Goal: Complete application form

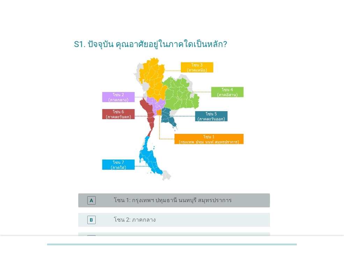
click at [166, 199] on label "โซน 1: กรุงเทพฯ ปทุมธานี นนทบุรี สมุทรปราการ" at bounding box center [173, 200] width 118 height 7
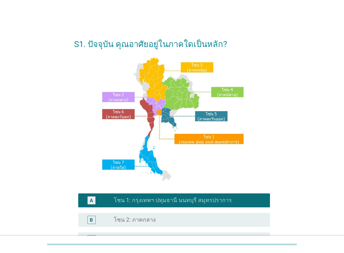
scroll to position [162, 0]
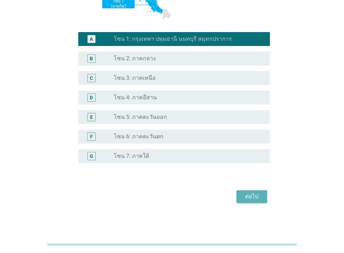
click at [255, 199] on div "ต่อไป" at bounding box center [252, 197] width 20 height 8
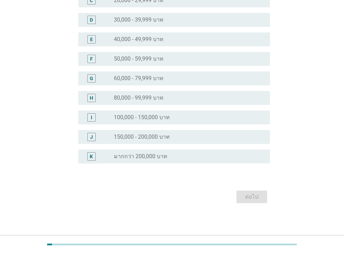
scroll to position [0, 0]
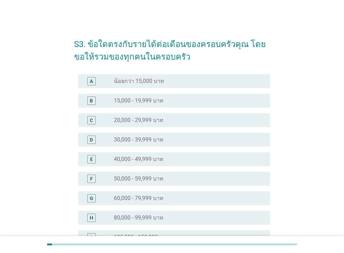
click at [163, 142] on label "30,000 - 39,999 บาท" at bounding box center [139, 139] width 50 height 7
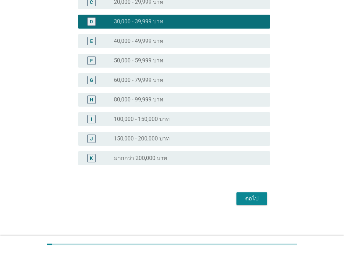
scroll to position [120, 0]
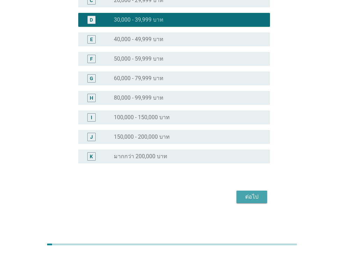
click at [253, 199] on div "ต่อไป" at bounding box center [252, 197] width 20 height 8
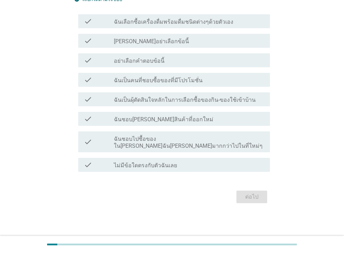
scroll to position [0, 0]
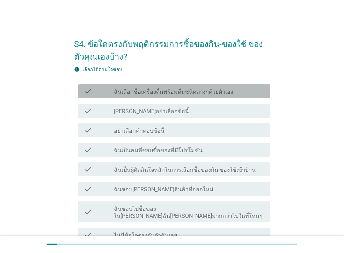
click at [188, 93] on label "ฉันเลือกซื้อเครื่องดื่มพร้อมดื่มชนิดต่างๆด้วยตัวเอง" at bounding box center [173, 92] width 119 height 7
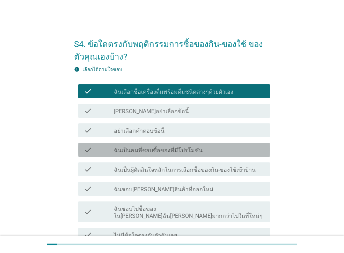
click at [179, 153] on label "ฉันเป็นคนที่ชอบซื้อของที่มีโปรโมชั่น" at bounding box center [158, 150] width 89 height 7
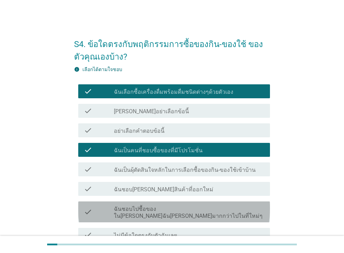
click at [219, 212] on label "ฉันชอบไปซื้อของใน[PERSON_NAME]ฉัน[PERSON_NAME]มากกว่าไปในที่ใหม่ๆ" at bounding box center [189, 213] width 150 height 14
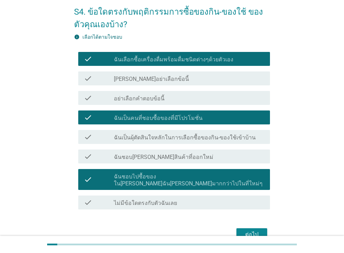
scroll to position [63, 0]
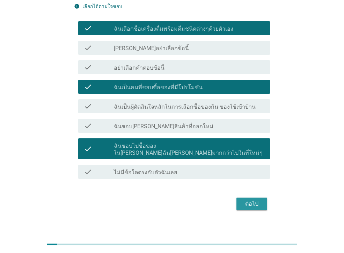
click at [259, 201] on div "ต่อไป" at bounding box center [252, 204] width 20 height 8
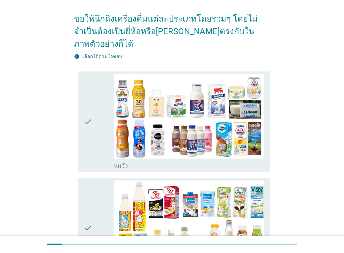
scroll to position [0, 0]
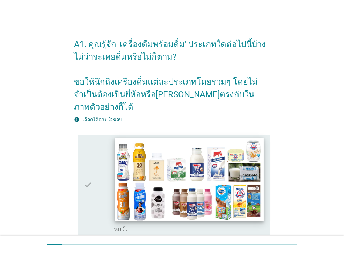
click at [207, 204] on img at bounding box center [188, 180] width 149 height 84
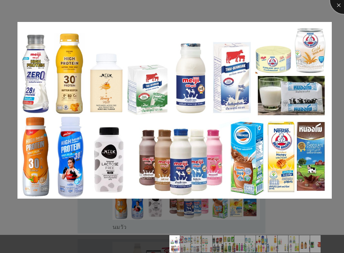
click at [339, 6] on div at bounding box center [344, 0] width 28 height 28
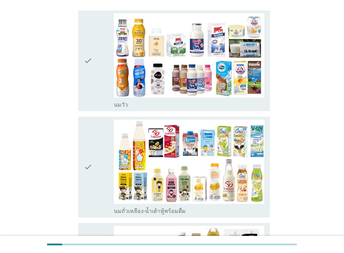
scroll to position [131, 0]
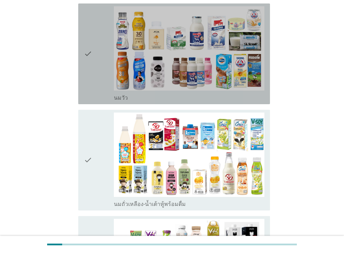
click at [98, 72] on div "check" at bounding box center [99, 53] width 30 height 95
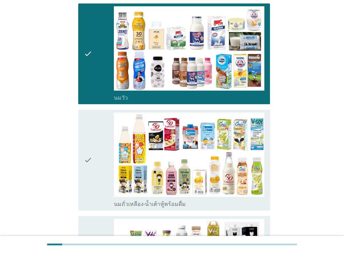
drag, startPoint x: 96, startPoint y: 144, endPoint x: 92, endPoint y: 142, distance: 3.8
click at [96, 144] on div "check" at bounding box center [99, 160] width 30 height 95
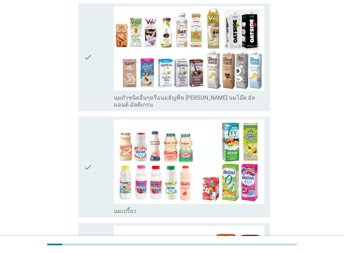
scroll to position [349, 0]
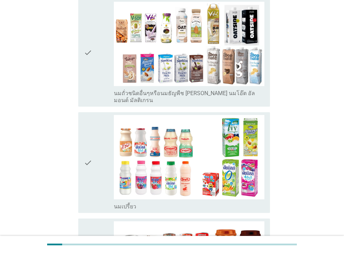
click at [92, 74] on div "check" at bounding box center [99, 53] width 30 height 102
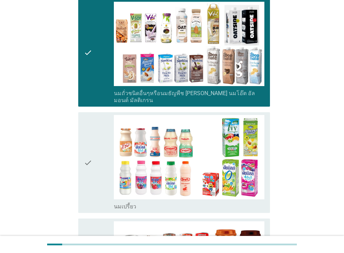
click at [92, 121] on div "check" at bounding box center [99, 162] width 30 height 95
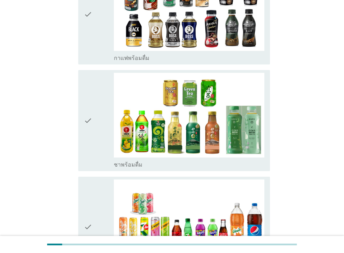
scroll to position [573, 0]
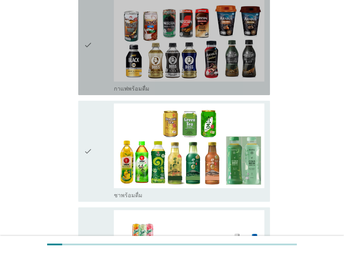
click at [92, 66] on div "check" at bounding box center [99, 44] width 30 height 95
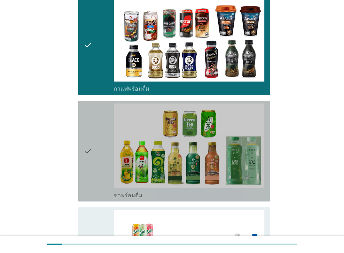
click at [96, 104] on div "check" at bounding box center [99, 151] width 30 height 95
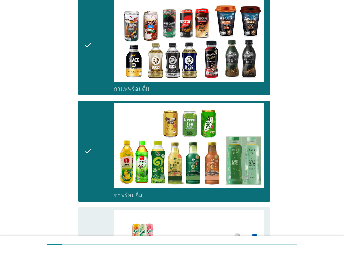
click at [89, 210] on icon "check" at bounding box center [88, 257] width 8 height 95
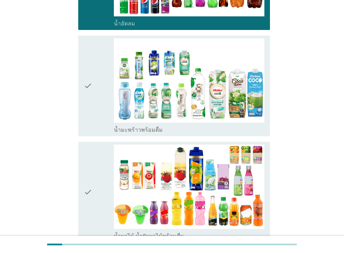
scroll to position [861, 0]
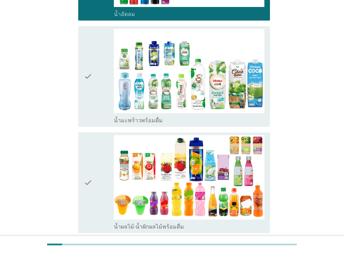
click at [90, 80] on icon "check" at bounding box center [88, 76] width 8 height 95
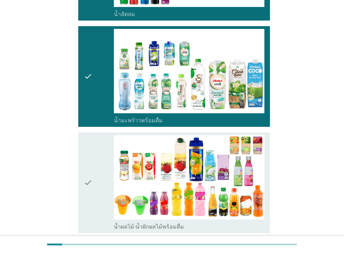
click at [87, 145] on icon "check" at bounding box center [88, 182] width 8 height 95
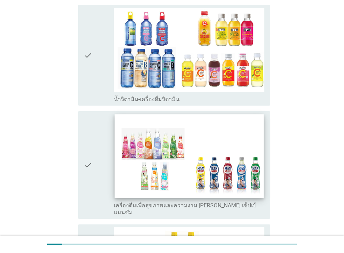
scroll to position [1092, 0]
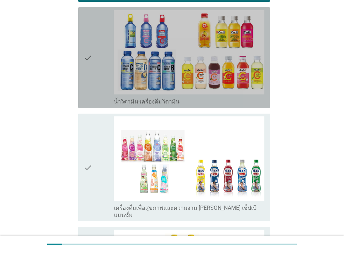
click at [93, 75] on div "check" at bounding box center [99, 57] width 30 height 95
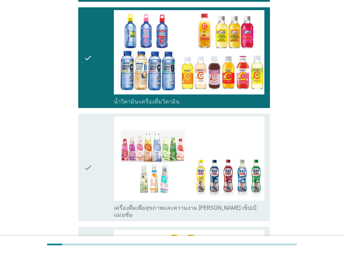
click at [86, 121] on icon "check" at bounding box center [88, 168] width 8 height 102
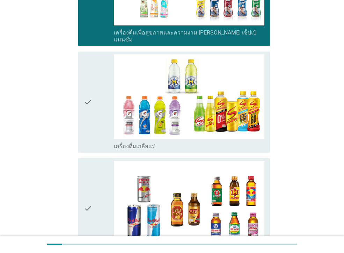
scroll to position [1277, 0]
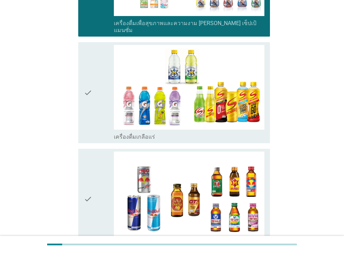
click at [97, 106] on div "check" at bounding box center [99, 92] width 30 height 95
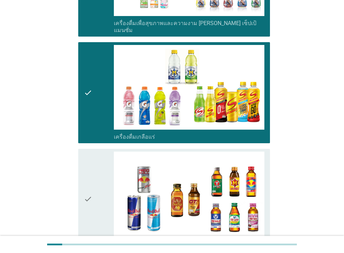
click at [91, 152] on icon "check" at bounding box center [88, 199] width 8 height 95
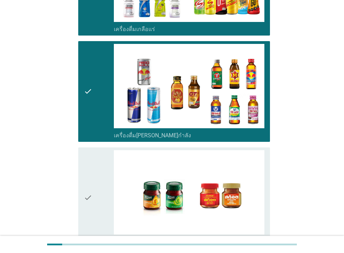
scroll to position [1437, 0]
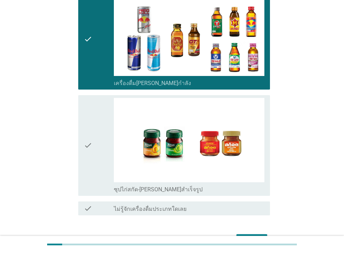
click at [88, 148] on icon "check" at bounding box center [88, 145] width 8 height 95
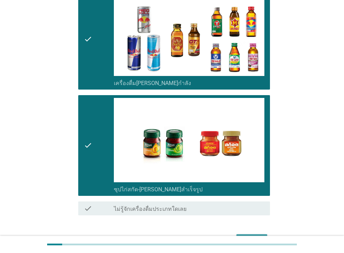
click at [246, 237] on div "ต่อไป" at bounding box center [252, 241] width 20 height 8
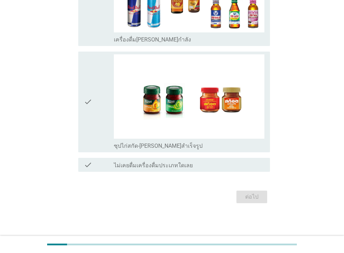
scroll to position [0, 0]
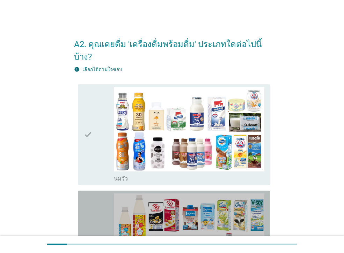
click at [79, 222] on div "check check_box_outline_blank นมถั่วเหลือง-น้ำเต้าหู้พร้อมดื่ม" at bounding box center [174, 241] width 192 height 101
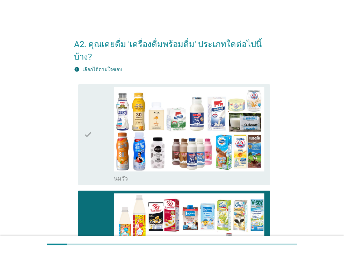
scroll to position [222, 0]
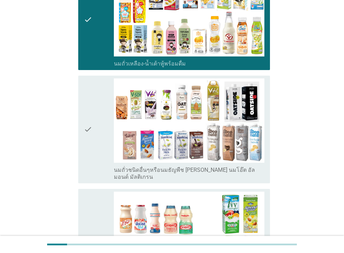
click at [95, 138] on div "check" at bounding box center [99, 130] width 30 height 102
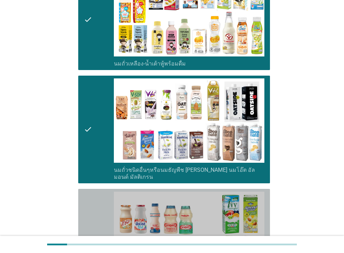
drag, startPoint x: 79, startPoint y: 204, endPoint x: 87, endPoint y: 196, distance: 12.3
click at [78, 204] on div "check check_box_outline_blank นมเปรี้ยว" at bounding box center [174, 239] width 192 height 101
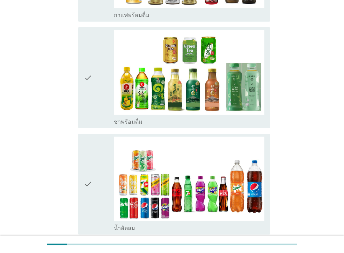
scroll to position [605, 0]
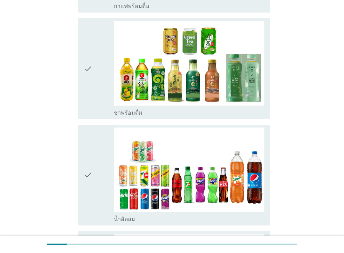
click at [90, 65] on icon "check" at bounding box center [88, 68] width 8 height 95
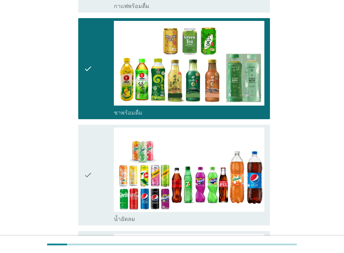
click at [82, 143] on div "check check_box_outline_blank น้ำอัดลม" at bounding box center [174, 175] width 192 height 101
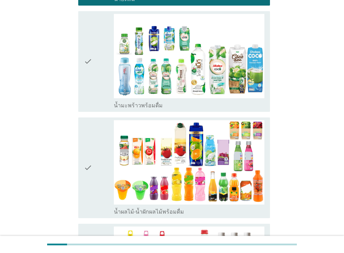
scroll to position [849, 0]
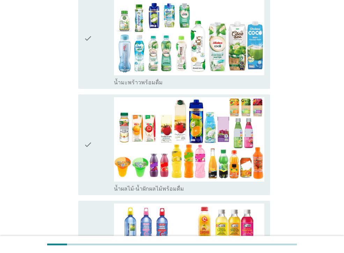
click at [98, 135] on div "check" at bounding box center [99, 144] width 30 height 95
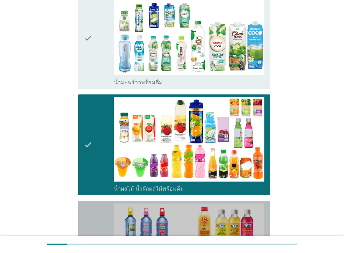
drag, startPoint x: 88, startPoint y: 194, endPoint x: 90, endPoint y: 187, distance: 7.8
click at [88, 201] on div "check check_box_outline_blank น้ำวิตามิน-เครื่องดื่มวิตามิน" at bounding box center [174, 251] width 192 height 101
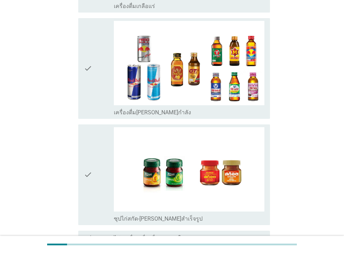
scroll to position [1417, 0]
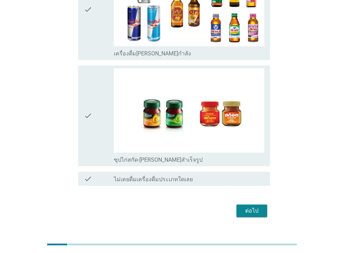
click at [86, 125] on icon "check" at bounding box center [88, 115] width 8 height 95
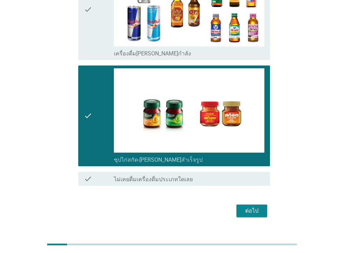
click at [260, 207] on div "ต่อไป" at bounding box center [252, 211] width 20 height 8
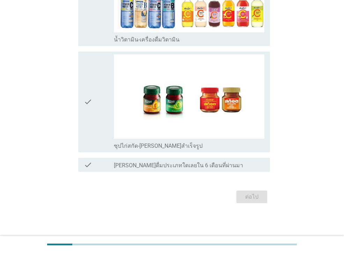
scroll to position [0, 0]
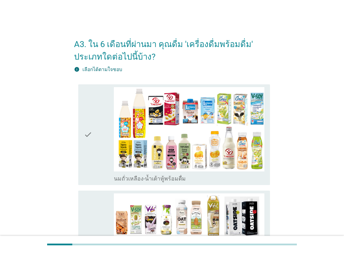
click at [101, 161] on div "check" at bounding box center [99, 134] width 30 height 95
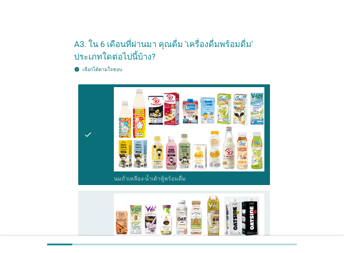
click at [99, 196] on div "check" at bounding box center [99, 245] width 30 height 102
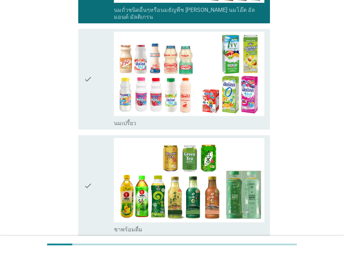
scroll to position [279, 0]
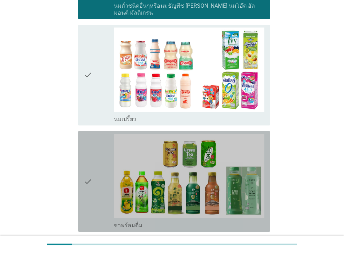
click at [90, 175] on icon "check" at bounding box center [88, 181] width 8 height 95
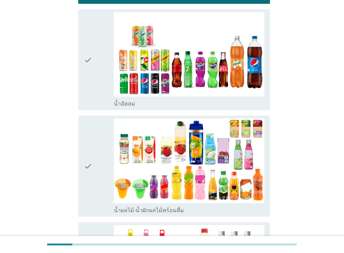
scroll to position [510, 0]
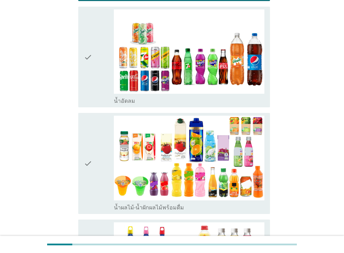
click at [87, 75] on icon "check" at bounding box center [88, 56] width 8 height 95
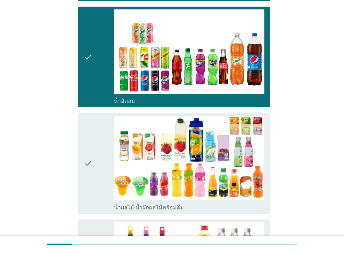
click at [86, 160] on icon "check" at bounding box center [88, 163] width 8 height 95
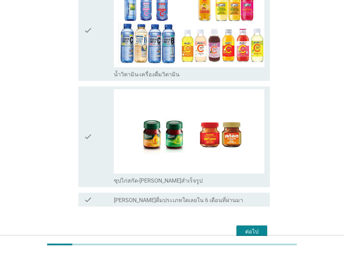
scroll to position [752, 0]
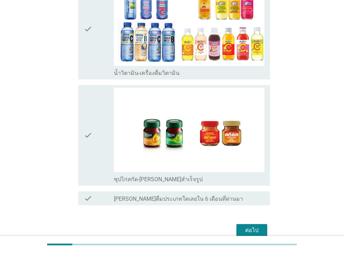
click at [94, 44] on div "check" at bounding box center [99, 29] width 30 height 95
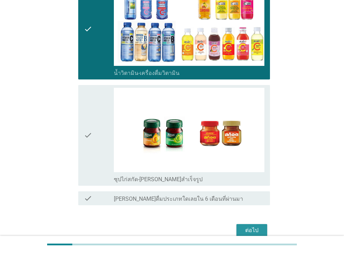
click at [245, 226] on div "ต่อไป" at bounding box center [252, 230] width 20 height 8
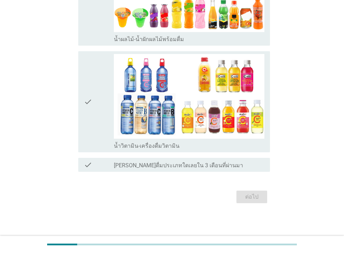
scroll to position [0, 0]
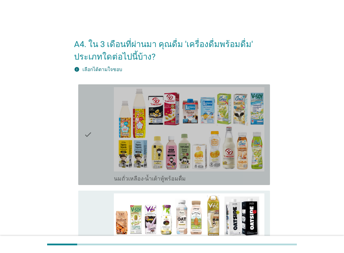
click at [98, 144] on div "check" at bounding box center [99, 134] width 30 height 95
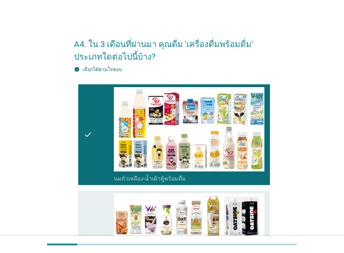
click at [93, 197] on div "check" at bounding box center [99, 245] width 30 height 102
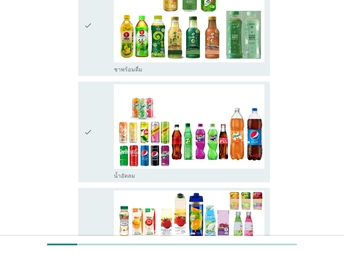
scroll to position [345, 0]
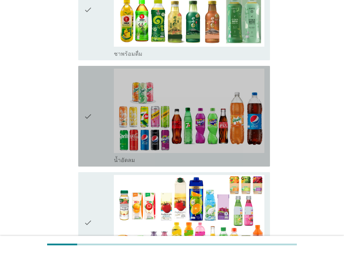
click at [95, 100] on div "check" at bounding box center [99, 116] width 30 height 95
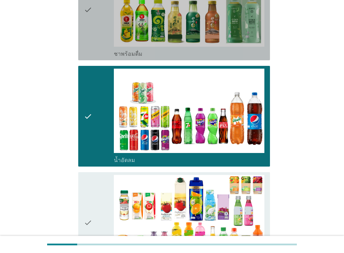
click at [93, 35] on div "check" at bounding box center [99, 9] width 30 height 95
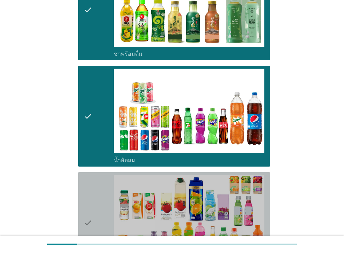
click at [84, 187] on icon "check" at bounding box center [88, 222] width 8 height 95
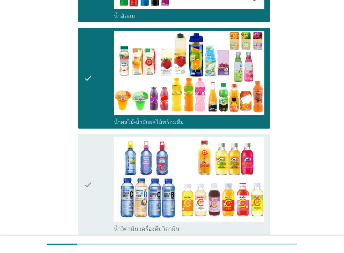
scroll to position [565, 0]
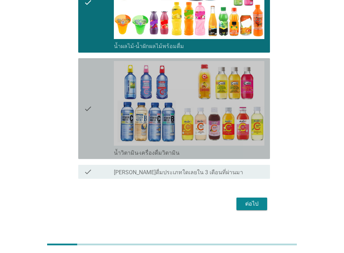
click at [91, 129] on icon "check" at bounding box center [88, 108] width 8 height 95
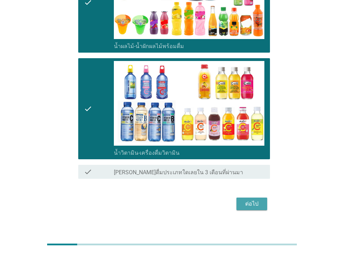
click at [248, 200] on div "ต่อไป" at bounding box center [252, 204] width 20 height 8
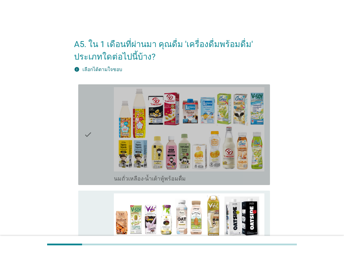
click at [86, 142] on icon "check" at bounding box center [88, 134] width 8 height 95
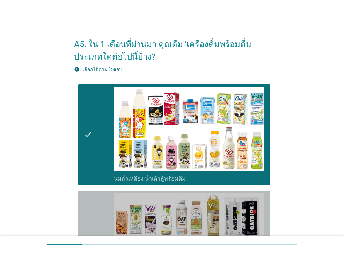
click at [89, 204] on icon "check" at bounding box center [88, 245] width 8 height 102
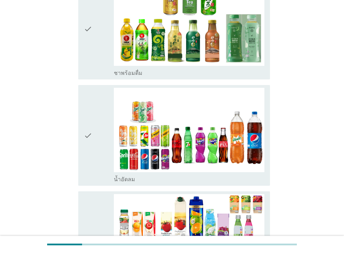
scroll to position [336, 0]
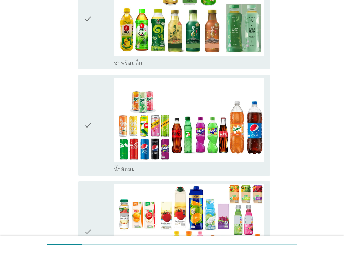
click at [99, 50] on div "check" at bounding box center [99, 18] width 30 height 95
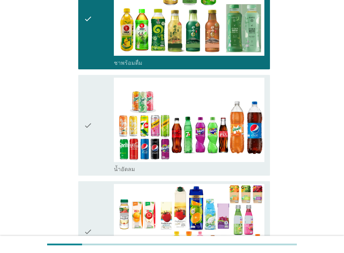
click at [89, 100] on icon "check" at bounding box center [88, 125] width 8 height 95
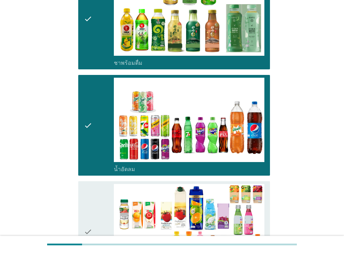
click at [88, 181] on div "check check_box น้ำผลไม้-น้ำผักผลไม้พร้อมดื่ม" at bounding box center [174, 231] width 192 height 101
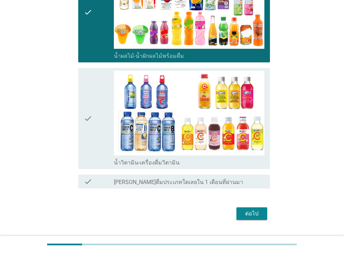
scroll to position [563, 0]
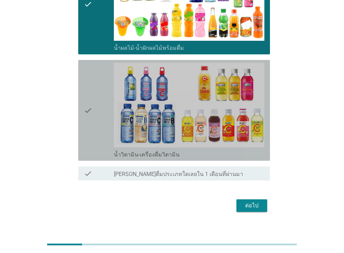
click at [96, 109] on div "check" at bounding box center [99, 110] width 30 height 95
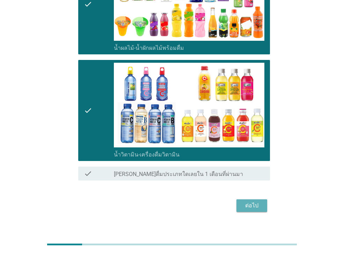
click at [248, 202] on div "ต่อไป" at bounding box center [252, 206] width 20 height 8
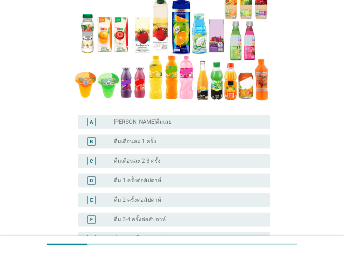
scroll to position [112, 0]
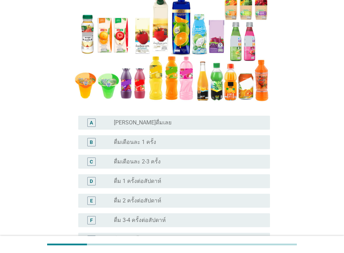
click at [96, 142] on div "B" at bounding box center [91, 142] width 15 height 8
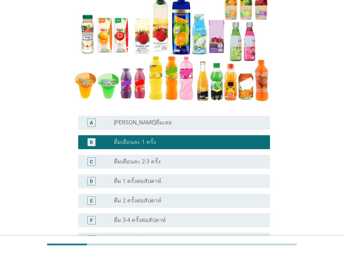
click at [162, 162] on div "radio_button_unchecked ดื่มเดือนละ 2-3 ครั้ง" at bounding box center [186, 161] width 145 height 7
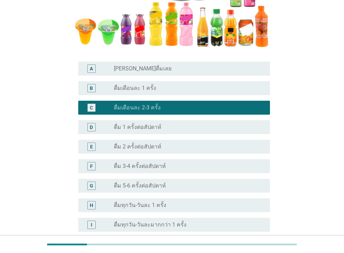
scroll to position [234, 0]
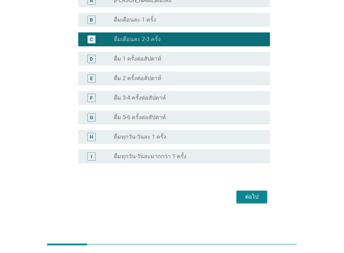
click at [245, 195] on div "ต่อไป" at bounding box center [252, 197] width 20 height 8
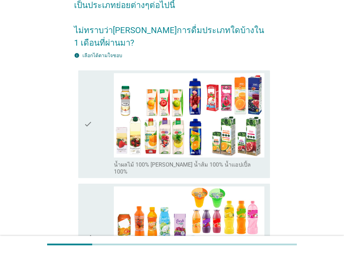
scroll to position [100, 0]
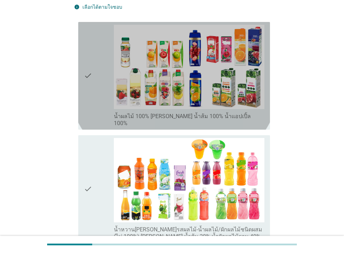
click at [88, 100] on icon "check" at bounding box center [88, 76] width 8 height 102
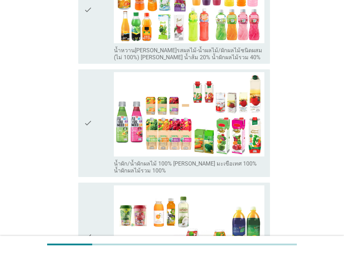
scroll to position [424, 0]
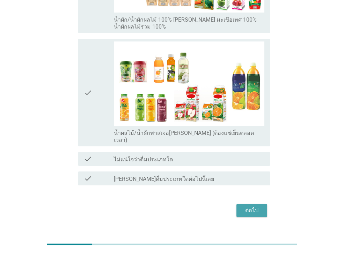
click at [249, 207] on div "ต่อไป" at bounding box center [252, 211] width 20 height 8
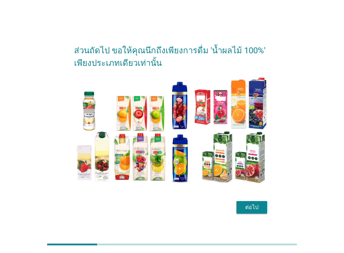
scroll to position [17, 0]
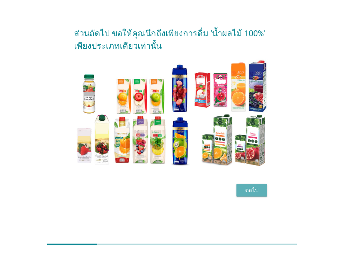
drag, startPoint x: 251, startPoint y: 191, endPoint x: 302, endPoint y: 156, distance: 61.7
click at [252, 190] on div "ต่อไป" at bounding box center [252, 190] width 20 height 8
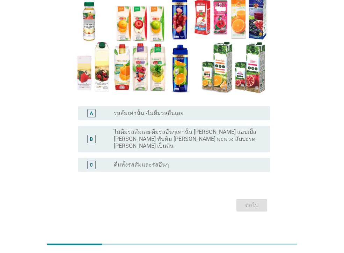
scroll to position [85, 0]
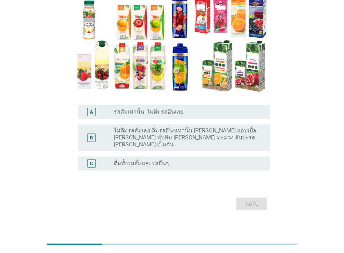
click at [157, 160] on label "ดื่มทั้งรสส้มและรสอื่นๆ" at bounding box center [141, 163] width 55 height 7
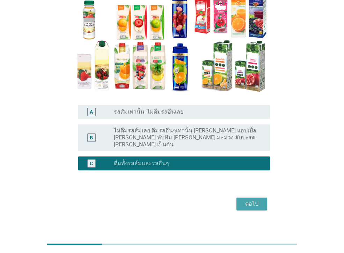
click at [246, 200] on div "ต่อไป" at bounding box center [252, 204] width 20 height 8
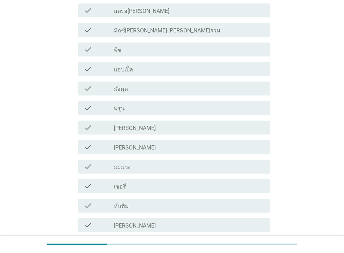
scroll to position [202, 0]
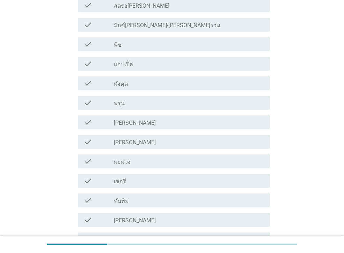
click at [151, 27] on label "มิกซ์[PERSON_NAME]-[PERSON_NAME]รวม" at bounding box center [167, 25] width 106 height 7
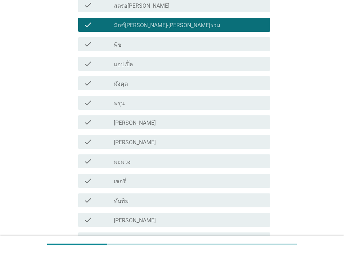
click at [130, 60] on div "check_box_outline_blank แอปเปิ้ล" at bounding box center [189, 64] width 150 height 8
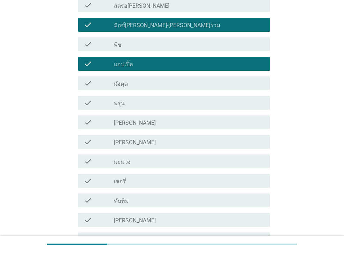
click at [117, 222] on label "[PERSON_NAME]" at bounding box center [135, 220] width 42 height 7
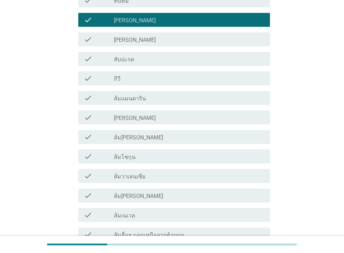
scroll to position [403, 0]
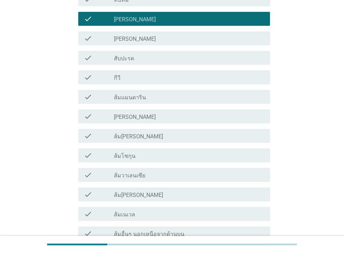
click at [187, 57] on div "check_box_outline_blank สับปะรด" at bounding box center [189, 58] width 150 height 8
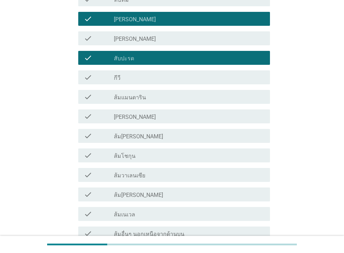
click at [130, 158] on label "ส้มโชกุน" at bounding box center [125, 156] width 22 height 7
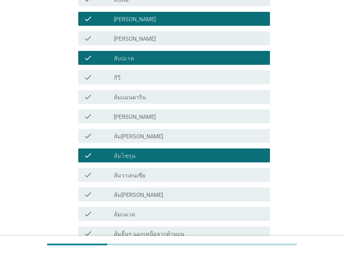
click at [133, 134] on label "ส้ม[PERSON_NAME]" at bounding box center [138, 136] width 49 height 7
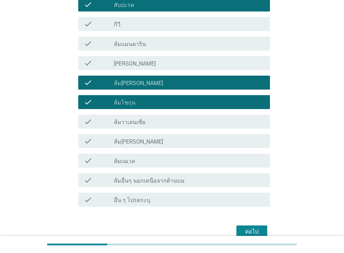
scroll to position [491, 0]
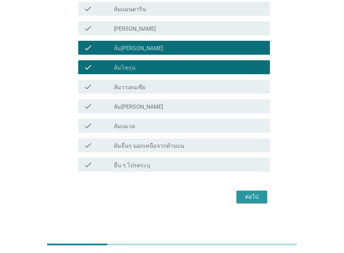
click at [257, 197] on div "ต่อไป" at bounding box center [252, 197] width 20 height 8
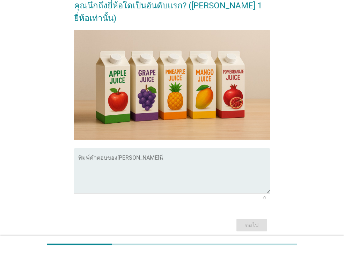
scroll to position [155, 0]
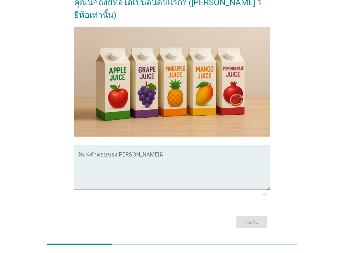
click at [206, 157] on textarea "พิมพ์คำตอบของคุณ ที่นี่" at bounding box center [174, 172] width 192 height 37
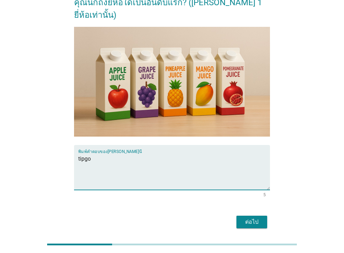
type textarea "tipgo"
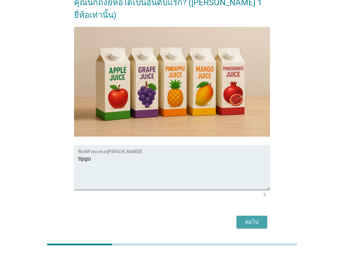
click at [249, 218] on div "ต่อไป" at bounding box center [252, 222] width 20 height 8
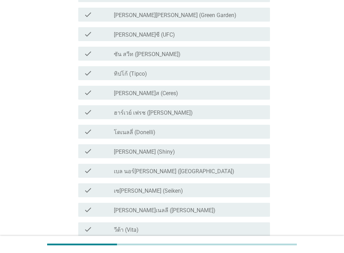
scroll to position [0, 0]
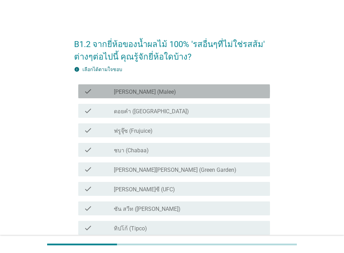
click at [135, 93] on label "[PERSON_NAME] (Malee)" at bounding box center [145, 92] width 62 height 7
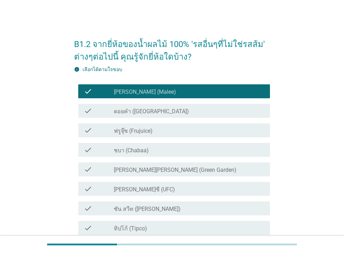
click at [136, 112] on label "ดอยคำ ([GEOGRAPHIC_DATA])" at bounding box center [151, 111] width 75 height 7
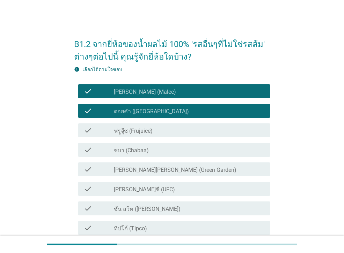
click at [141, 132] on label "ฟรูจุ๊ซ (Frujuice)" at bounding box center [133, 131] width 39 height 7
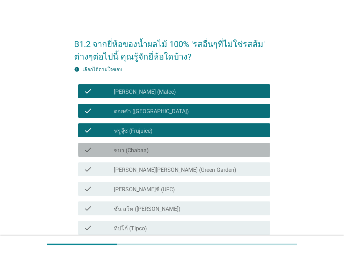
click at [140, 151] on label "ชบา (Chabaa)" at bounding box center [131, 150] width 35 height 7
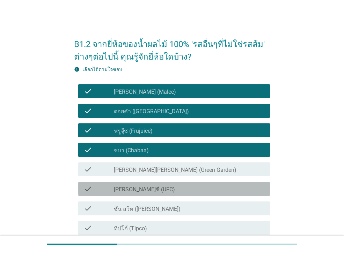
click at [140, 187] on label "[PERSON_NAME]ซี (UFC)" at bounding box center [144, 189] width 61 height 7
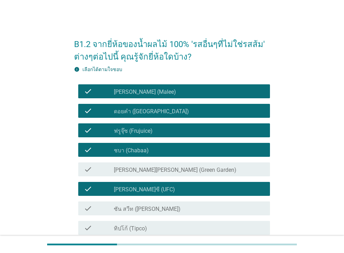
click at [147, 209] on label "ซัน สวีท ([PERSON_NAME])" at bounding box center [147, 209] width 67 height 7
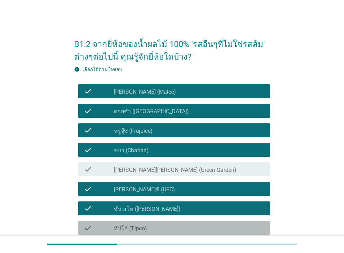
click at [149, 228] on div "check_box_outline_blank ทิปโก้ (Tipco)" at bounding box center [189, 228] width 150 height 8
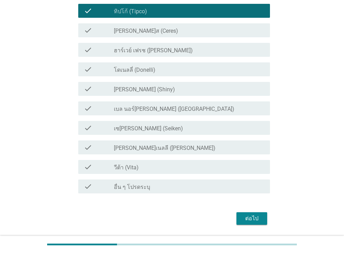
scroll to position [221, 0]
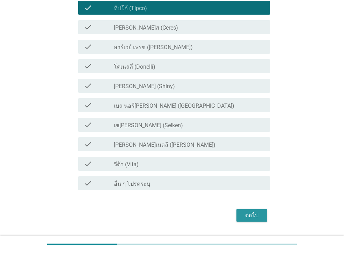
drag, startPoint x: 256, startPoint y: 218, endPoint x: 263, endPoint y: 214, distance: 8.3
click at [256, 217] on div "ต่อไป" at bounding box center [252, 215] width 20 height 8
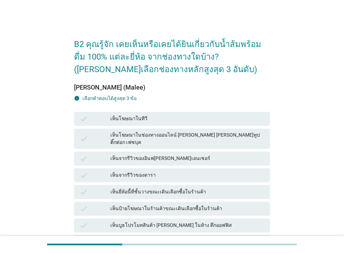
click at [160, 188] on div "เห็นยี่ห้อนี้ที่ชั้นวางขณะเดินเลือกซื้อในร้านค้า" at bounding box center [187, 192] width 154 height 8
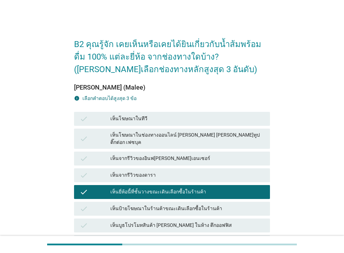
scroll to position [166, 0]
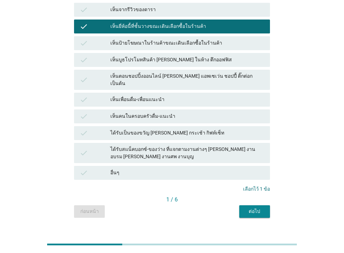
click at [259, 208] on div "ต่อไป" at bounding box center [255, 211] width 20 height 7
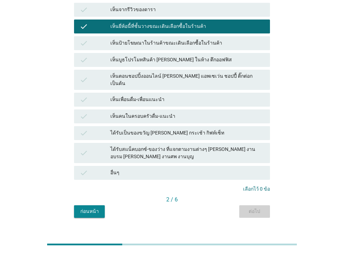
scroll to position [0, 0]
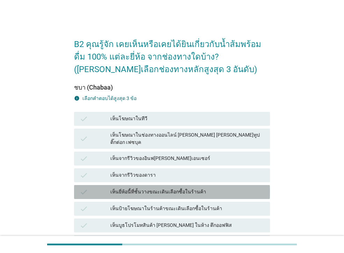
click at [194, 188] on div "เห็นยี่ห้อนี้ที่ชั้นวางขณะเดินเลือกซื้อในร้านค้า" at bounding box center [187, 192] width 154 height 8
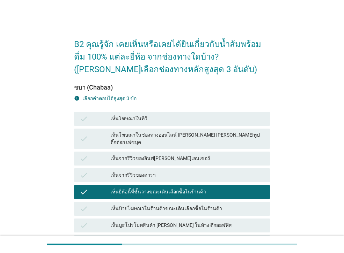
scroll to position [166, 0]
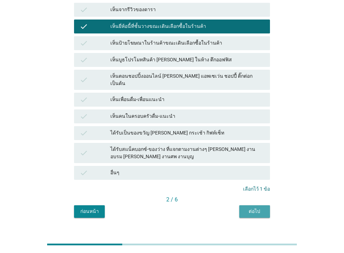
click at [261, 208] on div "ต่อไป" at bounding box center [255, 211] width 20 height 7
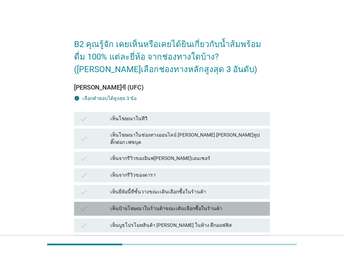
click at [188, 205] on div "เห็นป้ายโฆษณาในร้านค้าขณะเดินเลือกซื้อในร้านค้า" at bounding box center [187, 209] width 154 height 8
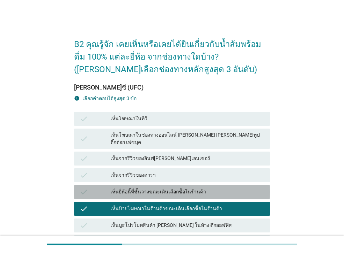
click at [190, 188] on div "เห็นยี่ห้อนี้ที่ชั้นวางขณะเดินเลือกซื้อในร้านค้า" at bounding box center [187, 192] width 154 height 8
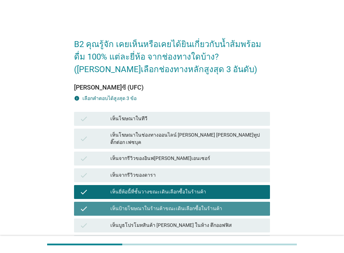
click at [197, 207] on div "เห็นป้ายโฆษณาในร้านค้าขณะเดินเลือกซื้อในร้านค้า" at bounding box center [187, 209] width 154 height 8
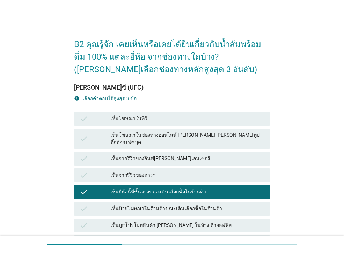
scroll to position [166, 0]
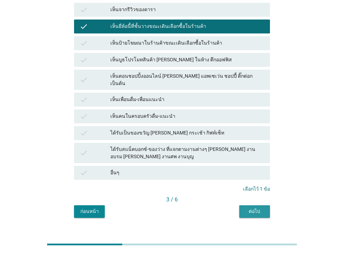
drag, startPoint x: 250, startPoint y: 201, endPoint x: 254, endPoint y: 202, distance: 4.0
click at [250, 208] on div "ต่อไป" at bounding box center [255, 211] width 20 height 7
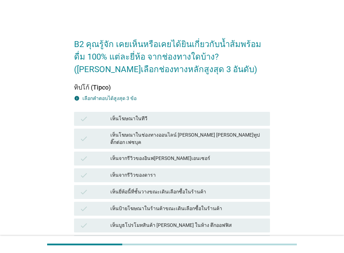
click at [187, 188] on div "เห็นยี่ห้อนี้ที่ชั้นวางขณะเดินเลือกซื้อในร้านค้า" at bounding box center [187, 192] width 154 height 8
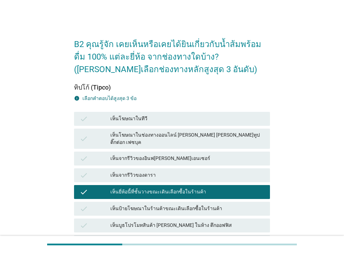
scroll to position [166, 0]
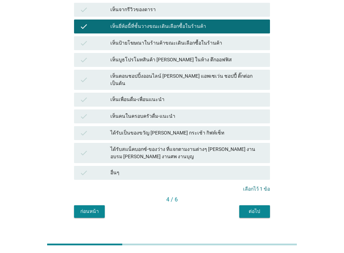
click at [248, 208] on div "ต่อไป" at bounding box center [255, 211] width 20 height 7
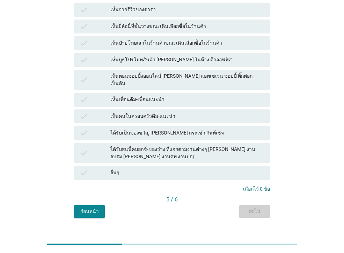
scroll to position [0, 0]
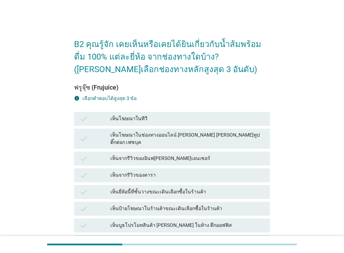
click at [194, 188] on div "เห็นยี่ห้อนี้ที่ชั้นวางขณะเดินเลือกซื้อในร้านค้า" at bounding box center [187, 192] width 154 height 8
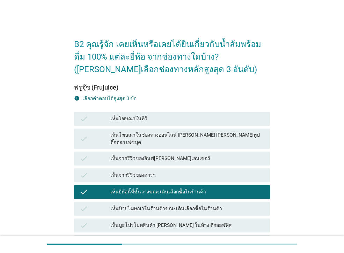
scroll to position [166, 0]
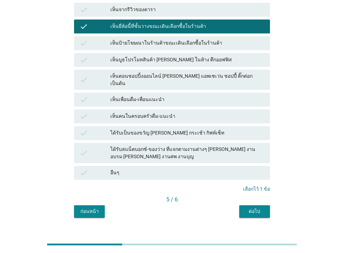
click at [259, 208] on div "ต่อไป" at bounding box center [255, 211] width 20 height 7
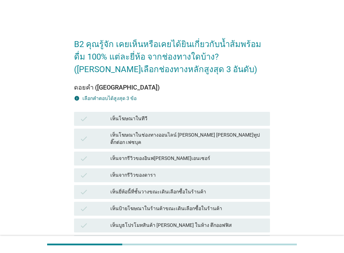
click at [194, 188] on div "เห็นยี่ห้อนี้ที่ชั้นวางขณะเดินเลือกซื้อในร้านค้า" at bounding box center [187, 192] width 154 height 8
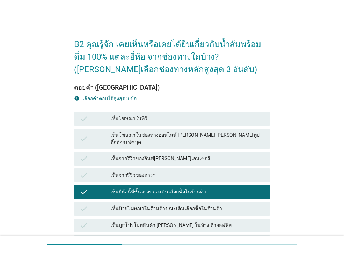
scroll to position [166, 0]
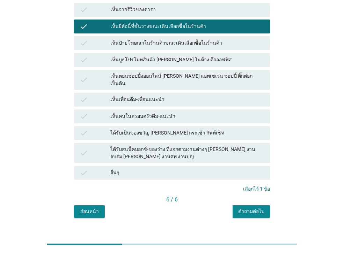
click at [256, 208] on div "คำถามต่อไป" at bounding box center [251, 211] width 26 height 7
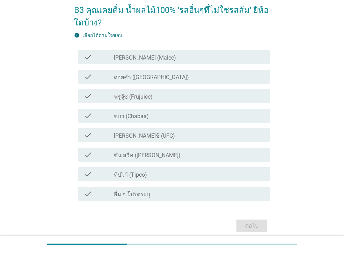
scroll to position [34, 0]
click at [121, 176] on label "ทิปโก้ (Tipco)" at bounding box center [130, 175] width 33 height 7
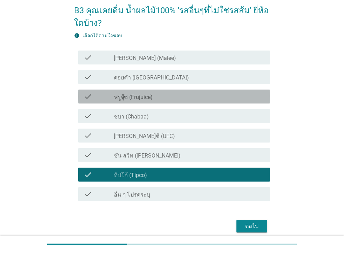
click at [148, 97] on label "ฟรูจุ๊ซ (Frujuice)" at bounding box center [133, 97] width 39 height 7
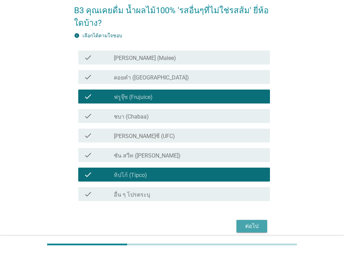
click at [261, 226] on div "ต่อไป" at bounding box center [252, 226] width 20 height 8
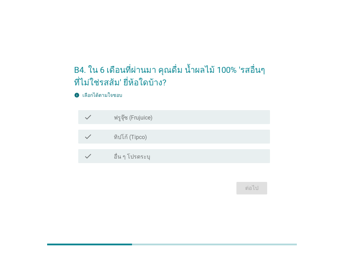
click at [147, 140] on div "check_box ทิปโก้ (Tipco)" at bounding box center [189, 137] width 150 height 8
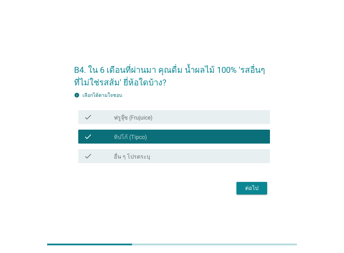
click at [252, 190] on div "ต่อไป" at bounding box center [252, 188] width 20 height 8
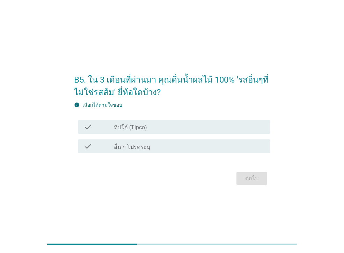
click at [249, 128] on div "check_box ทิปโก้ (Tipco)" at bounding box center [189, 127] width 150 height 8
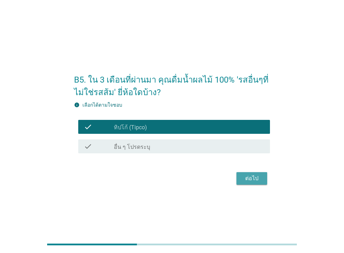
click at [255, 177] on div "ต่อไป" at bounding box center [252, 178] width 20 height 8
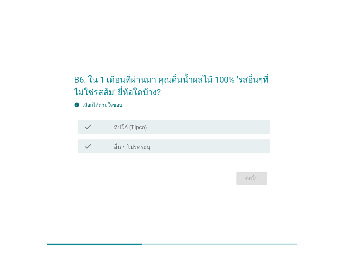
click at [206, 131] on div "check_box ทิปโก้ (Tipco)" at bounding box center [189, 127] width 150 height 8
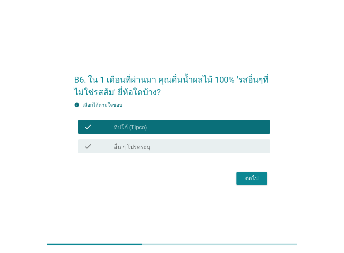
click at [261, 180] on button "ต่อไป" at bounding box center [251, 178] width 31 height 13
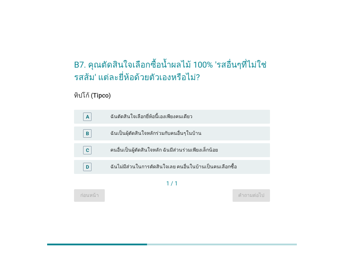
click at [162, 117] on div "ฉันตัดสินใจเลือกยี่ห้อนี้เองเพียงคนเดียว" at bounding box center [187, 117] width 154 height 8
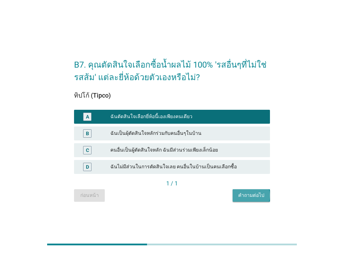
click at [252, 199] on div "คำถามต่อไป" at bounding box center [251, 195] width 26 height 7
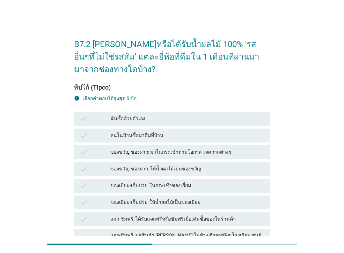
click at [159, 118] on div "ฉันซื้อด้วยตัวเอง" at bounding box center [187, 119] width 154 height 8
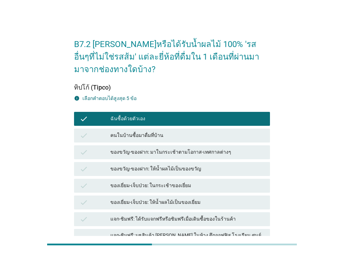
scroll to position [159, 0]
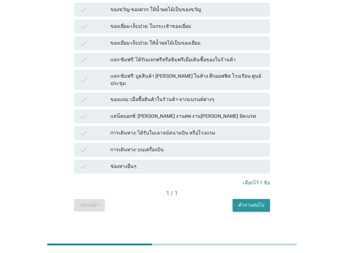
click at [241, 202] on div "คำถามต่อไป" at bounding box center [251, 205] width 26 height 7
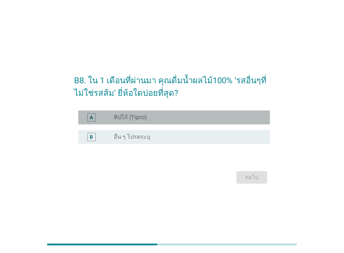
click at [199, 117] on div "radio_button_unchecked ทิปโก้ (Tipco)" at bounding box center [186, 117] width 145 height 7
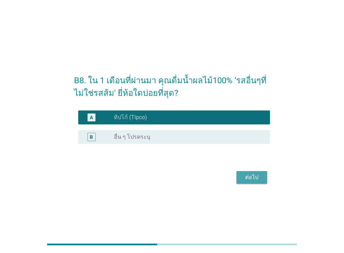
click at [254, 176] on div "ต่อไป" at bounding box center [252, 177] width 20 height 8
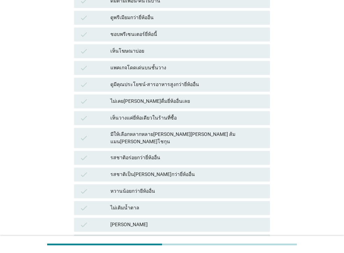
scroll to position [149, 0]
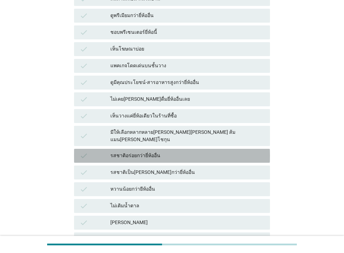
click at [156, 152] on div "รสชาติอร่อยกว่ายี่ห้ออื่น" at bounding box center [187, 156] width 154 height 8
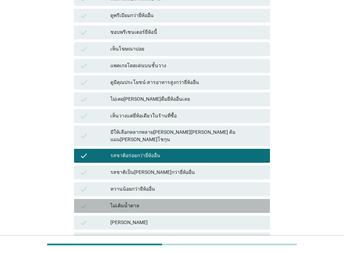
click at [143, 202] on div "ไม่เติมน้ำตาล" at bounding box center [187, 206] width 154 height 8
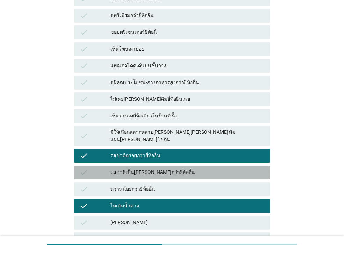
click at [245, 169] on div "รสชาติเป็น[PERSON_NAME]กว่ายี่ห้ออื่น" at bounding box center [187, 173] width 154 height 8
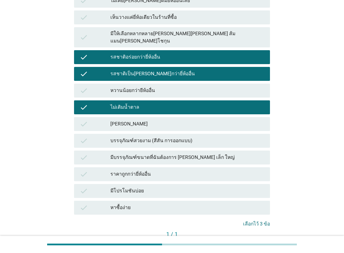
scroll to position [249, 0]
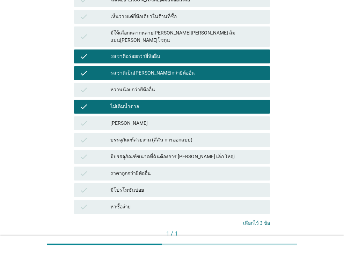
click at [252, 242] on div "คำถามต่อไป" at bounding box center [251, 245] width 26 height 7
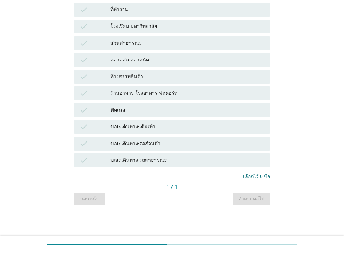
scroll to position [0, 0]
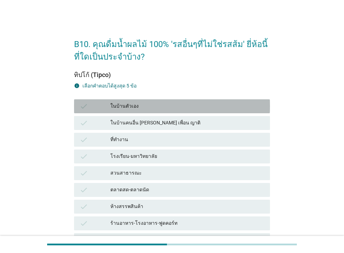
click at [152, 103] on div "ในบ้านตัวเอง" at bounding box center [187, 106] width 154 height 8
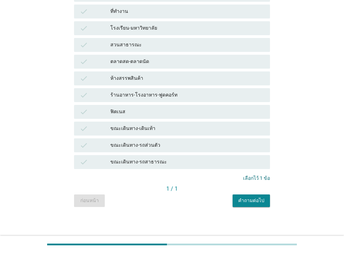
scroll to position [130, 0]
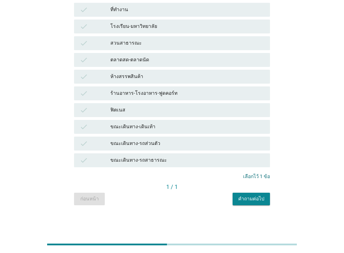
click at [256, 196] on div "คำถามต่อไป" at bounding box center [251, 198] width 26 height 7
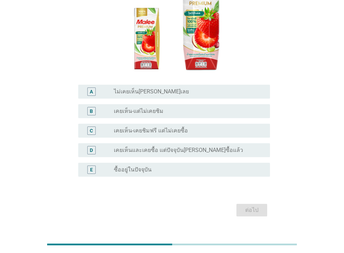
scroll to position [0, 0]
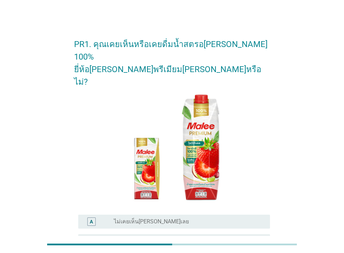
click at [200, 218] on div "radio_button_unchecked ไม่เคยเห็น[PERSON_NAME]เลย" at bounding box center [186, 221] width 145 height 7
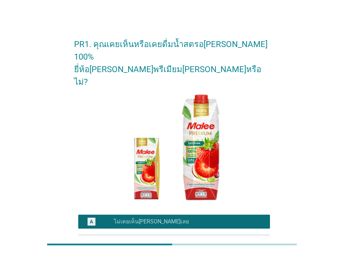
scroll to position [118, 0]
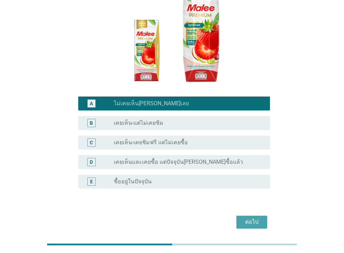
click at [258, 218] on div "ต่อไป" at bounding box center [252, 222] width 20 height 8
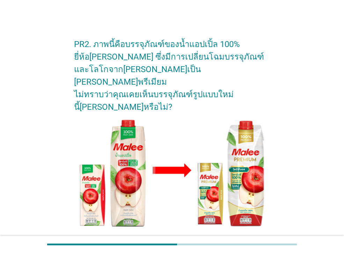
scroll to position [136, 0]
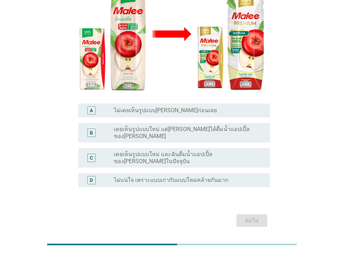
click at [191, 126] on label "เคยเห็นรูปแบบใหม่ แต่[PERSON_NAME]ได้ดื่มน้ำแอปเปิ้ลของ[PERSON_NAME]" at bounding box center [186, 133] width 145 height 14
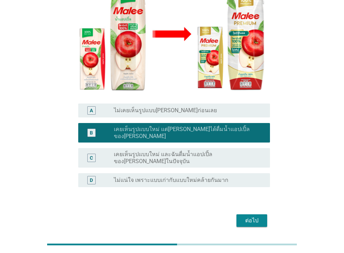
click at [254, 212] on div "ต่อไป" at bounding box center [172, 220] width 196 height 17
click at [252, 217] on div "ต่อไป" at bounding box center [252, 221] width 20 height 8
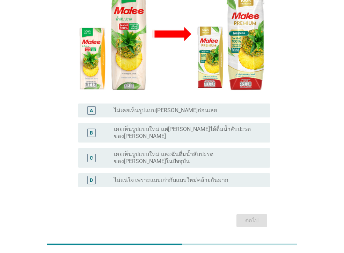
click at [233, 126] on label "เคยเห็นรูปแบบใหม่ แต่[PERSON_NAME]ได้ดื่มน้ำสับปะรดของ[PERSON_NAME]" at bounding box center [186, 133] width 145 height 14
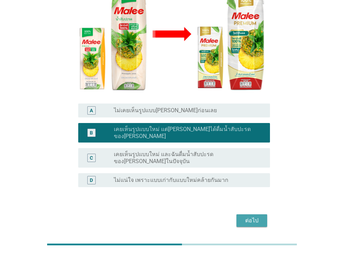
click at [250, 217] on div "ต่อไป" at bounding box center [252, 221] width 20 height 8
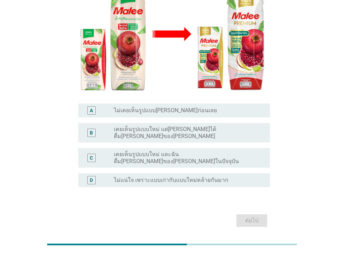
click at [234, 126] on label "เคยเห็นรูปแบบใหม่ แต่[PERSON_NAME]ได้ดื่ม[PERSON_NAME]ของ[PERSON_NAME]" at bounding box center [186, 133] width 145 height 14
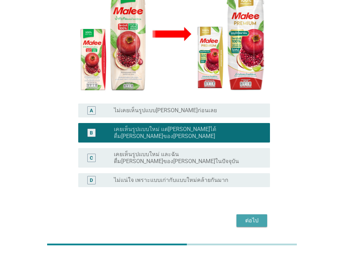
click at [255, 217] on div "ต่อไป" at bounding box center [252, 221] width 20 height 8
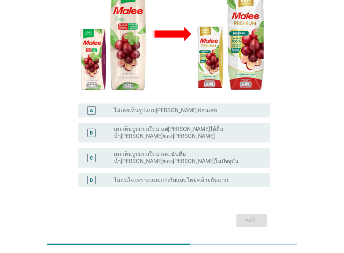
click at [218, 126] on label "เคยเห็นรูปแบบใหม่ แต่[PERSON_NAME]ได้ดื่มน้ำ[PERSON_NAME]ของ[PERSON_NAME]" at bounding box center [186, 133] width 145 height 14
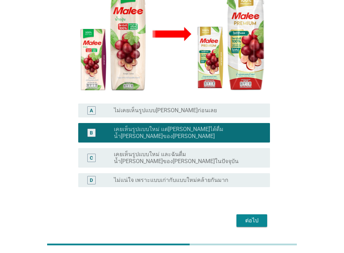
click at [256, 217] on div "ต่อไป" at bounding box center [252, 221] width 20 height 8
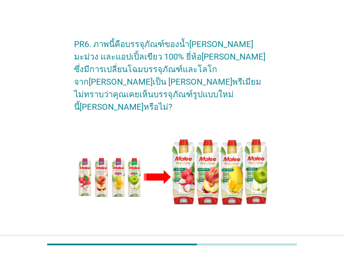
scroll to position [142, 0]
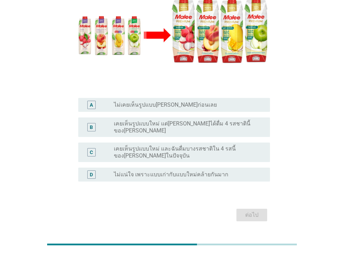
click at [203, 120] on label "เคยเห็นรูปแบบใหม่ แต่[PERSON_NAME]ได้ดื่ม 4 รสชาตินี้ของ[PERSON_NAME]" at bounding box center [186, 127] width 145 height 14
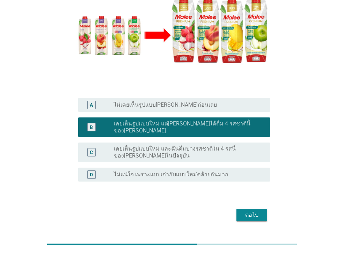
click at [257, 211] on div "ต่อไป" at bounding box center [252, 215] width 20 height 8
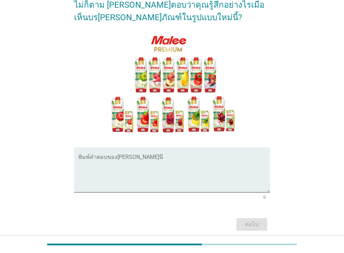
scroll to position [80, 0]
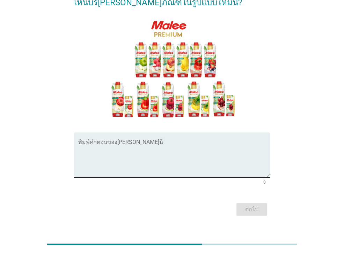
click at [210, 162] on textarea "พิมพ์คำตอบของคุณ ที่นี่" at bounding box center [174, 159] width 192 height 37
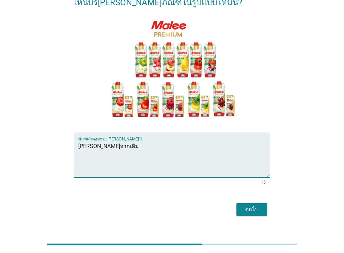
type textarea "[PERSON_NAME]จากเดิม"
click at [256, 203] on button "ต่อไป" at bounding box center [251, 209] width 31 height 13
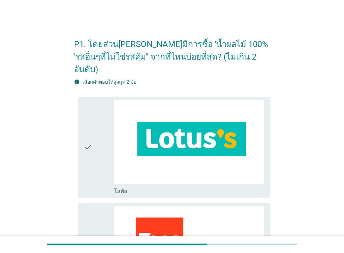
scroll to position [222, 0]
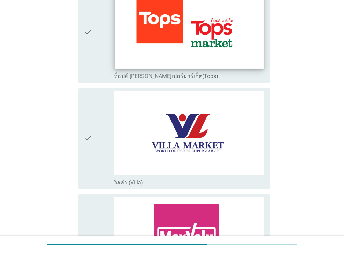
click at [222, 31] on img at bounding box center [188, 27] width 149 height 84
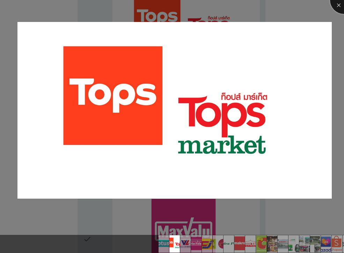
click at [339, 3] on div at bounding box center [344, 0] width 28 height 28
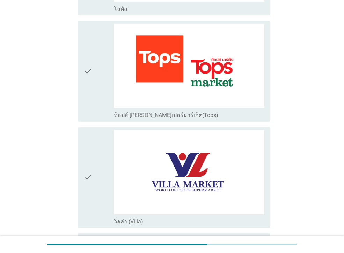
scroll to position [171, 0]
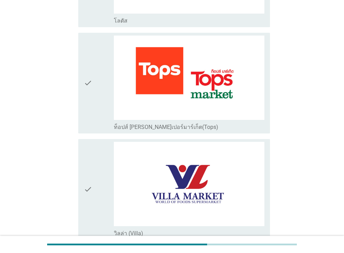
click at [85, 64] on icon "check" at bounding box center [88, 83] width 8 height 95
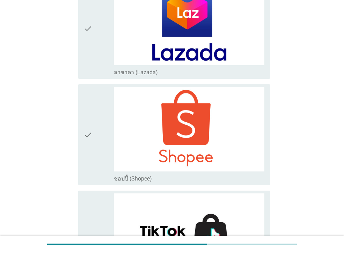
scroll to position [1874, 0]
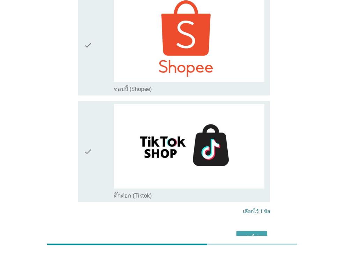
click at [244, 233] on div "ต่อไป" at bounding box center [252, 237] width 20 height 8
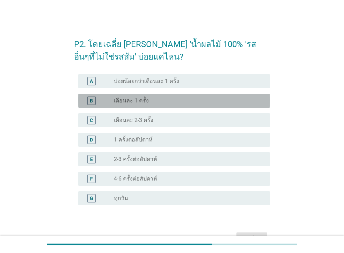
click at [90, 101] on div "B" at bounding box center [91, 100] width 3 height 7
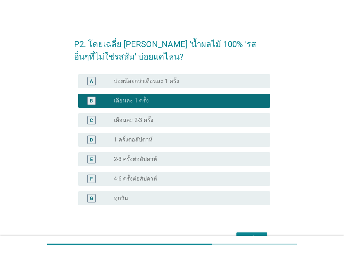
scroll to position [18, 0]
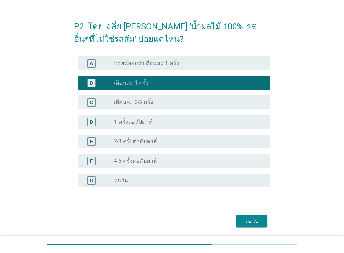
click at [254, 218] on div "ต่อไป" at bounding box center [252, 221] width 20 height 8
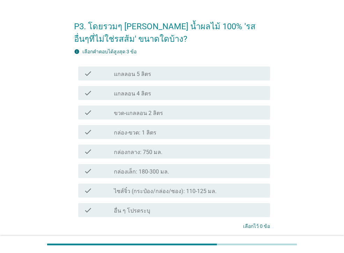
scroll to position [0, 0]
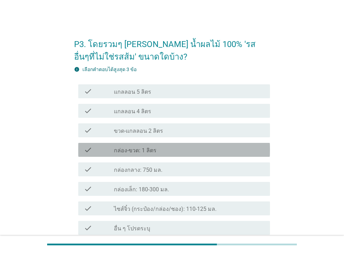
click at [134, 150] on label "กล่อง-ขวด: 1 ลิตร" at bounding box center [135, 150] width 43 height 7
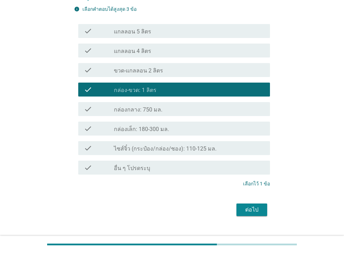
scroll to position [73, 0]
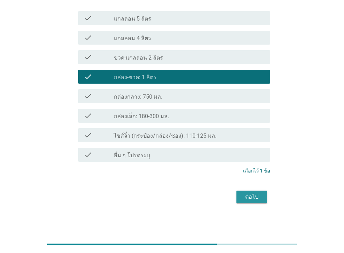
click at [247, 194] on div "ต่อไป" at bounding box center [252, 197] width 20 height 8
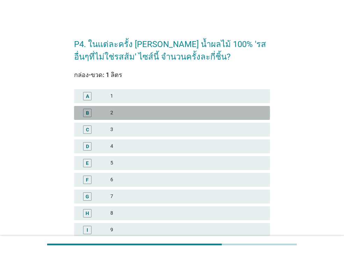
click at [87, 112] on div "B" at bounding box center [87, 112] width 3 height 7
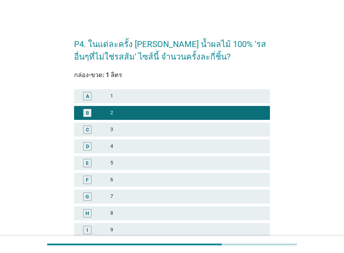
scroll to position [160, 0]
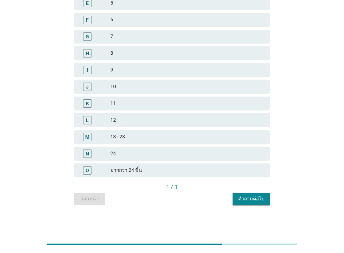
click at [254, 199] on div "คำถามต่อไป" at bounding box center [251, 198] width 26 height 7
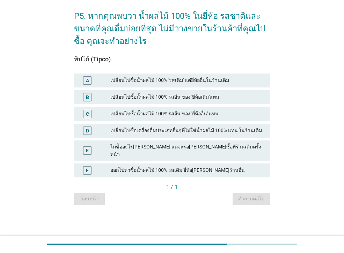
scroll to position [0, 0]
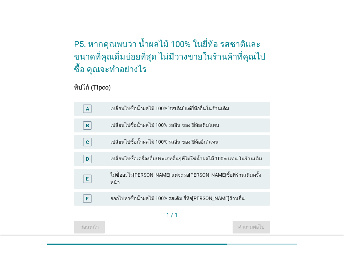
click at [209, 123] on div "เปลี่ยนไปซื้อน้ำผลไม้ 100% รสอื่น ของ 'ยี่ห้อเดิม'แทน" at bounding box center [187, 125] width 154 height 8
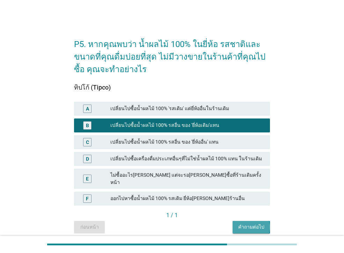
click at [238, 222] on button "คำถามต่อไป" at bounding box center [250, 227] width 37 height 13
